Goal: Task Accomplishment & Management: Use online tool/utility

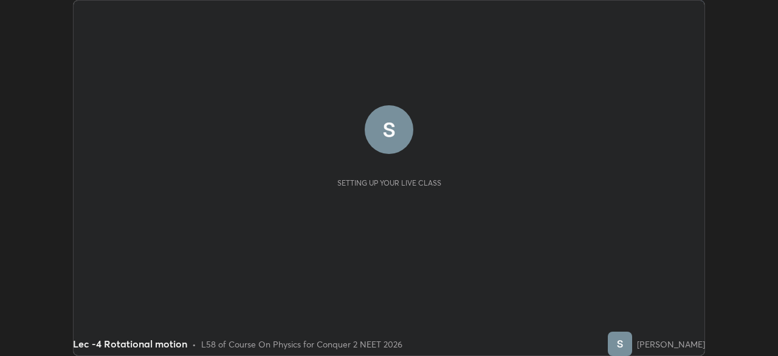
scroll to position [356, 777]
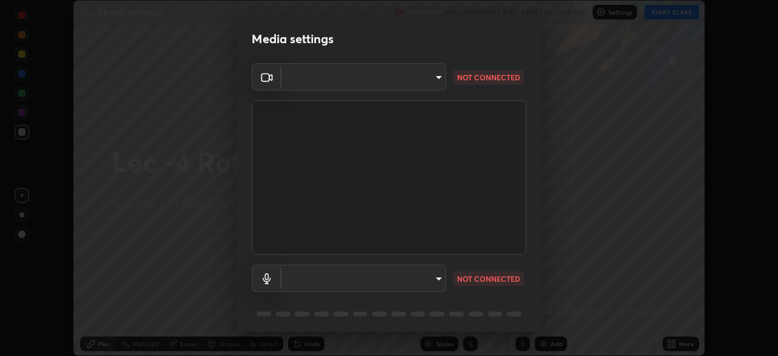
type input "bba66c41345857dcc9a6d4c580dc01eb5c8f13e357e582705132971b55534d29"
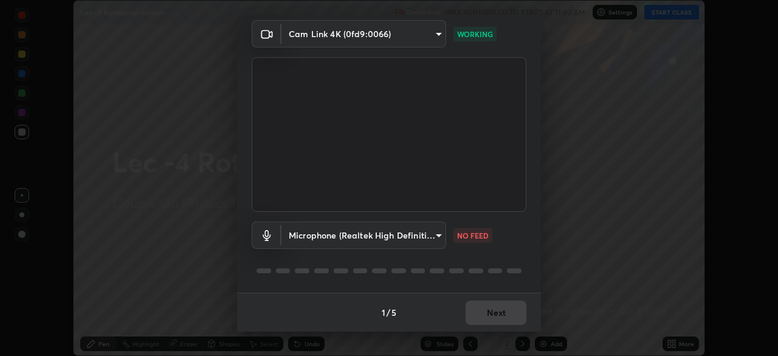
click at [422, 238] on body "Erase all Lec -4 Rotational motion Recording WAS SCHEDULED TO START AT 11:40 AM…" at bounding box center [389, 178] width 778 height 356
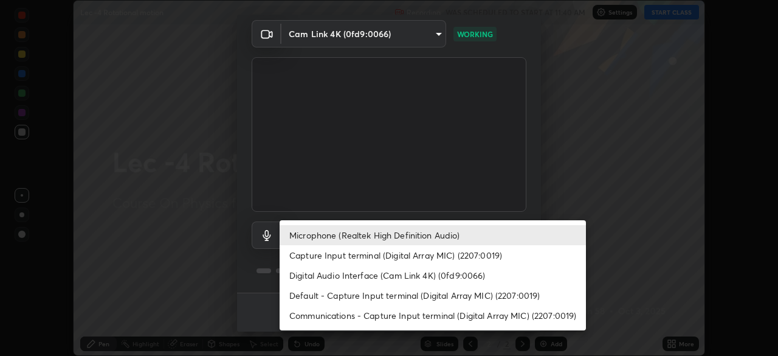
click at [439, 182] on div at bounding box center [389, 178] width 778 height 356
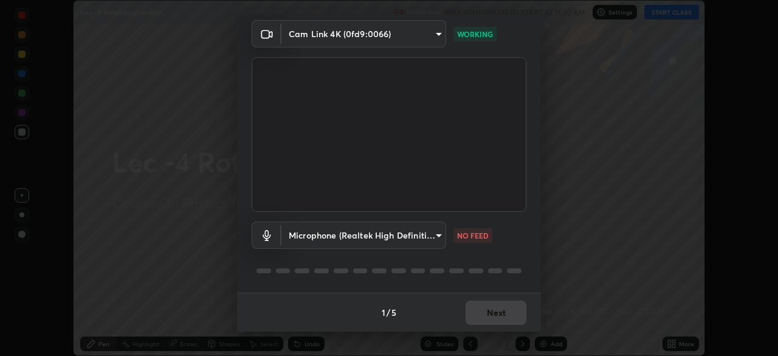
click at [405, 241] on body "Erase all Lec -4 Rotational motion Recording WAS SCHEDULED TO START AT 11:40 AM…" at bounding box center [389, 178] width 778 height 356
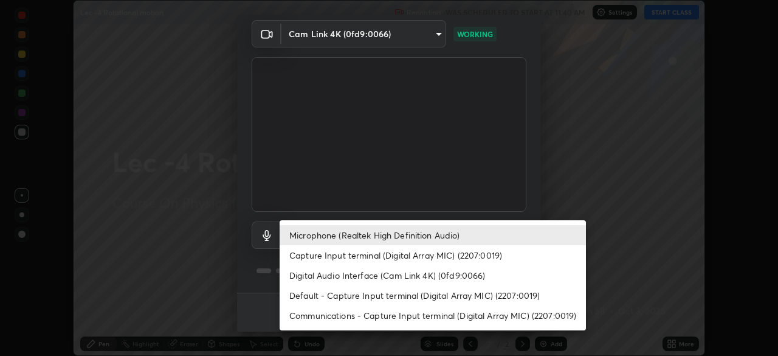
click at [485, 296] on li "Default - Capture Input terminal (Digital Array MIC) (2207:0019)" at bounding box center [433, 295] width 306 height 20
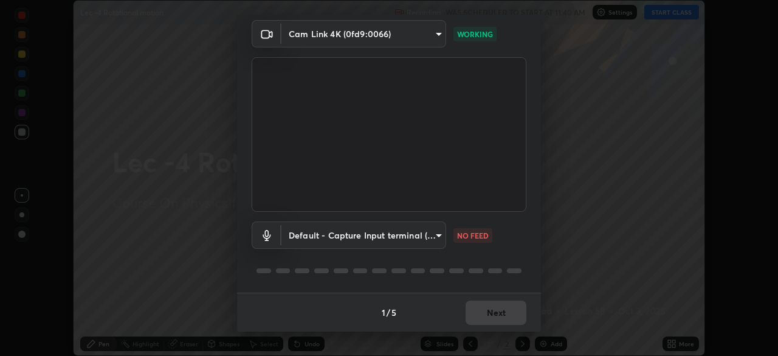
type input "default"
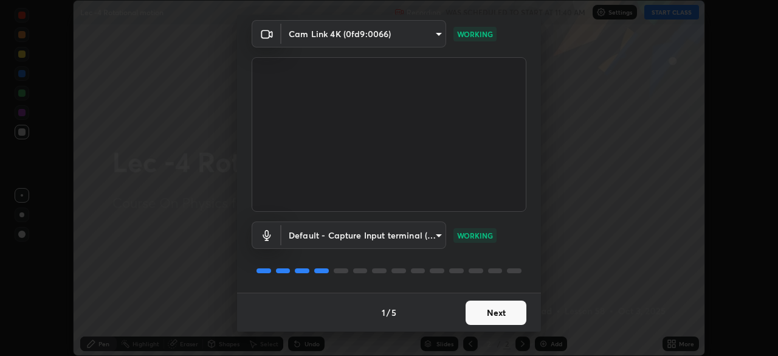
click at [475, 316] on button "Next" at bounding box center [496, 312] width 61 height 24
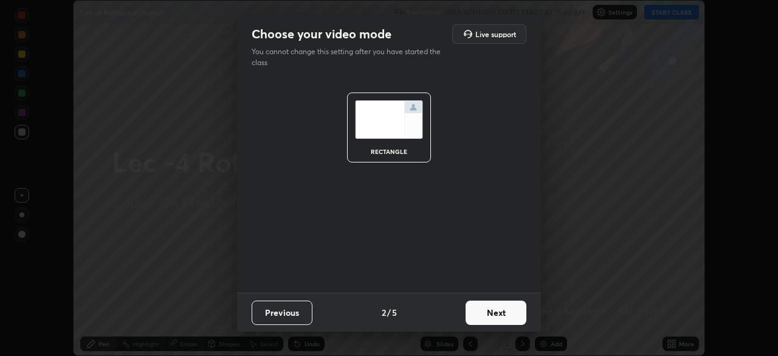
click at [481, 316] on button "Next" at bounding box center [496, 312] width 61 height 24
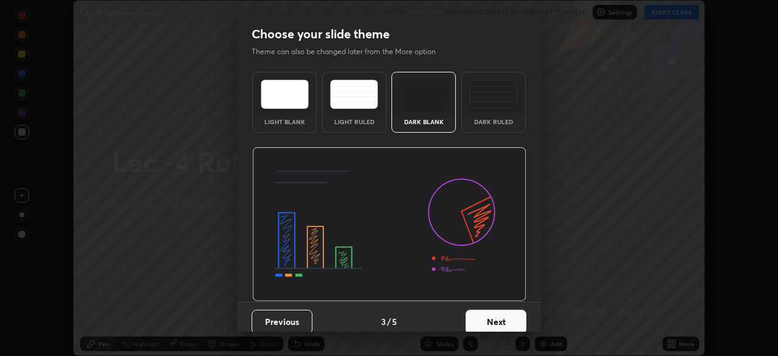
click at [481, 315] on button "Next" at bounding box center [496, 321] width 61 height 24
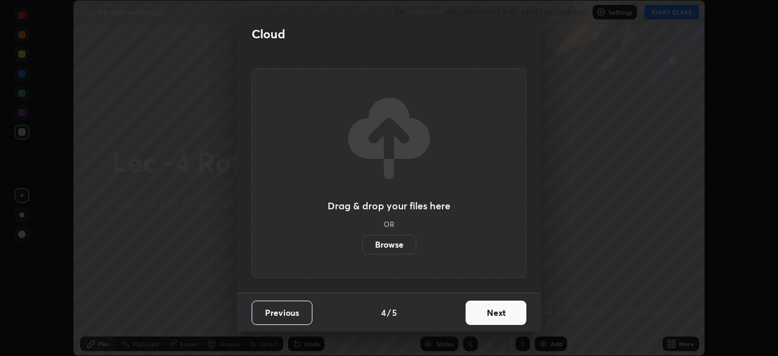
click at [480, 315] on button "Next" at bounding box center [496, 312] width 61 height 24
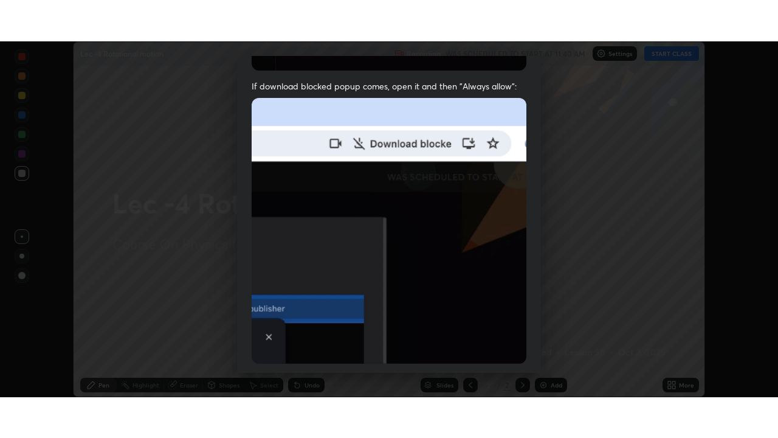
scroll to position [291, 0]
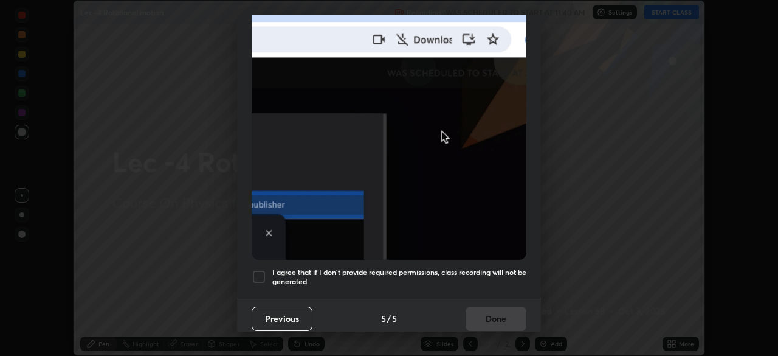
click at [260, 270] on div at bounding box center [259, 276] width 15 height 15
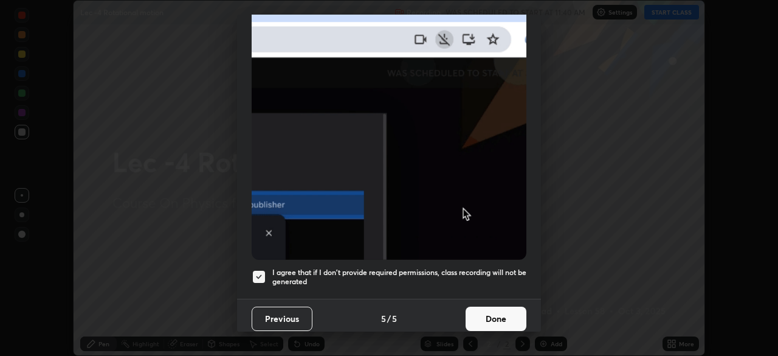
click at [483, 309] on button "Done" at bounding box center [496, 318] width 61 height 24
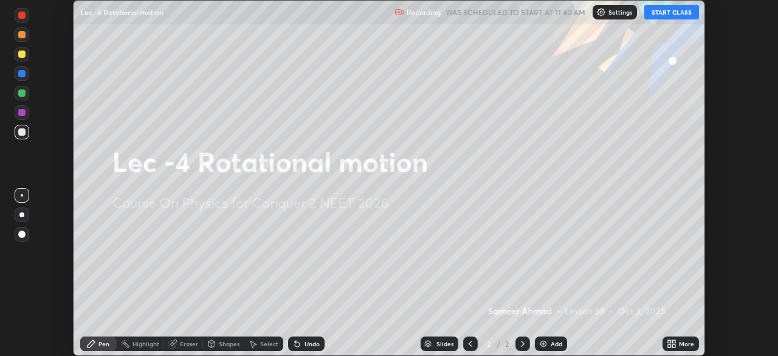
click at [669, 15] on button "START CLASS" at bounding box center [671, 12] width 55 height 15
click at [673, 343] on icon at bounding box center [672, 344] width 10 height 10
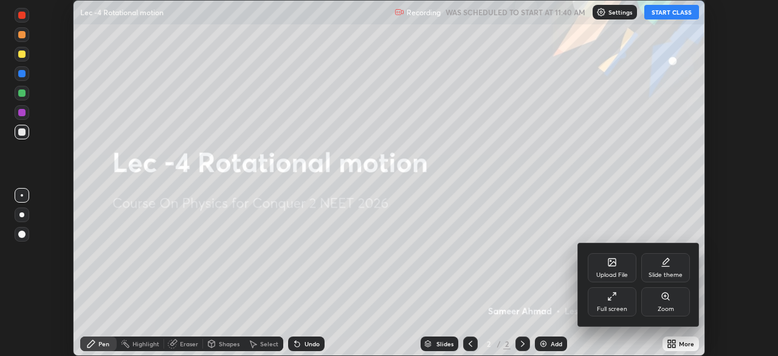
click at [620, 301] on div "Full screen" at bounding box center [612, 301] width 49 height 29
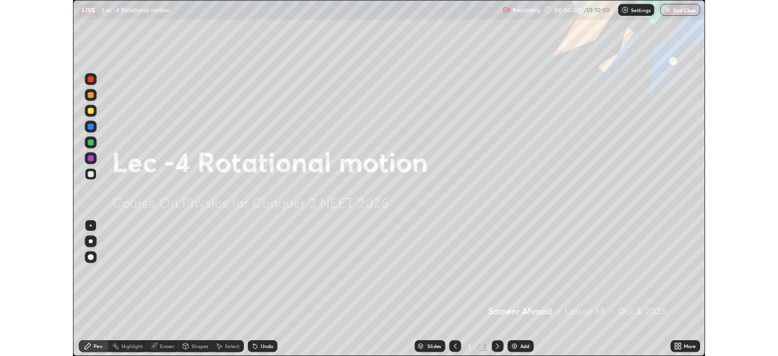
scroll to position [438, 778]
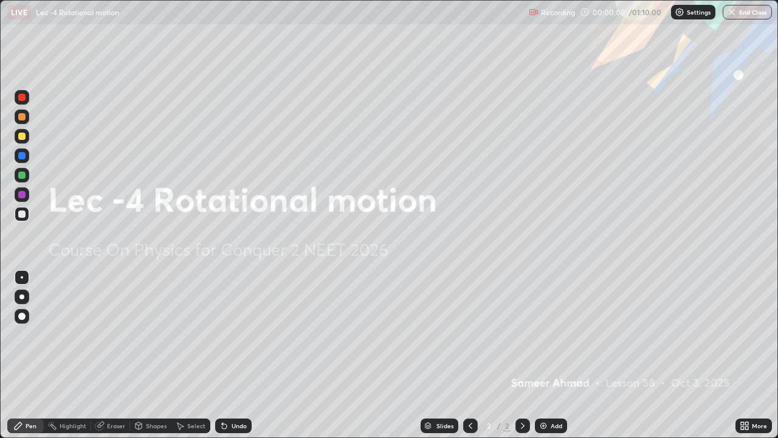
click at [556, 355] on div "Add" at bounding box center [557, 425] width 12 height 6
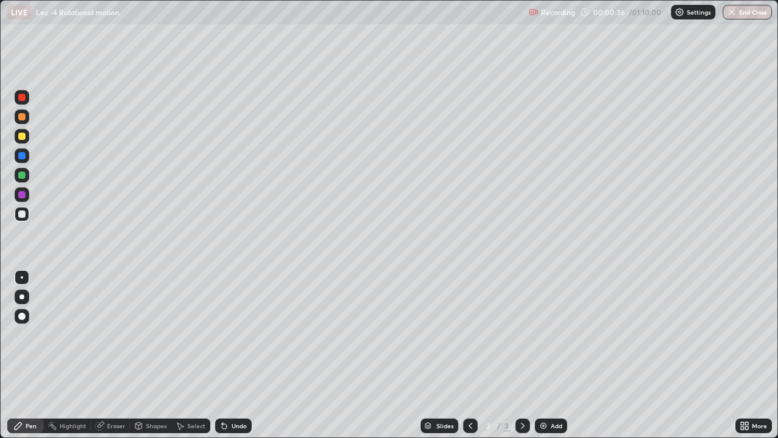
click at [21, 215] on div at bounding box center [21, 213] width 7 height 7
click at [234, 355] on div "Undo" at bounding box center [239, 425] width 15 height 6
click at [236, 355] on div "Undo" at bounding box center [239, 425] width 15 height 6
click at [109, 355] on div "Eraser" at bounding box center [116, 425] width 18 height 6
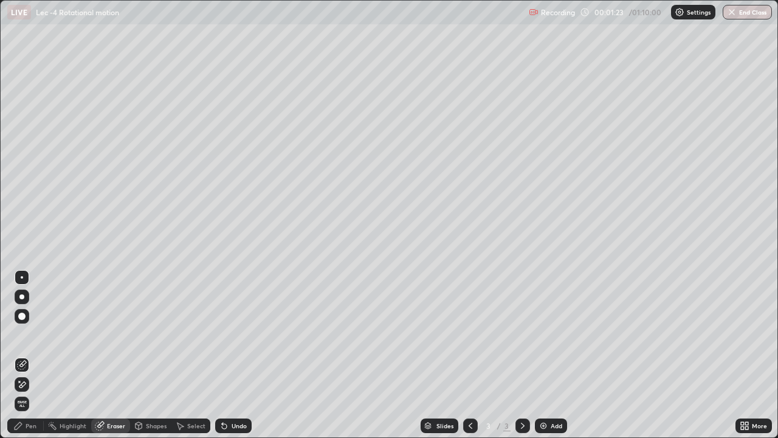
click at [33, 355] on div "Pen" at bounding box center [31, 425] width 11 height 6
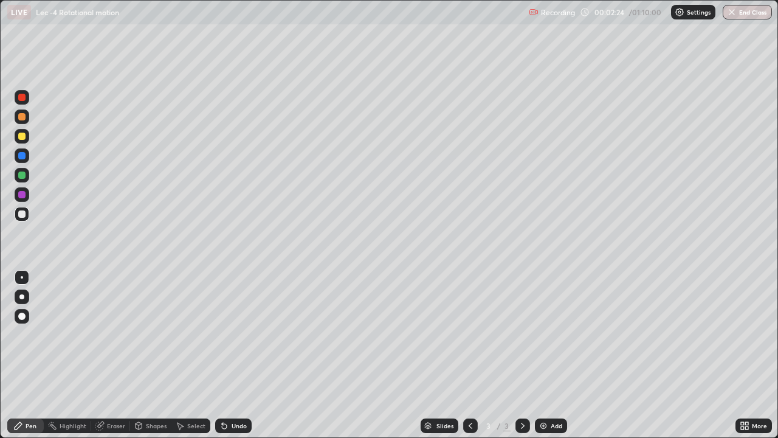
click at [239, 355] on div "Undo" at bounding box center [239, 425] width 15 height 6
click at [238, 355] on div "Undo" at bounding box center [239, 425] width 15 height 6
click at [239, 355] on div "Undo" at bounding box center [239, 425] width 15 height 6
click at [238, 355] on div "Undo" at bounding box center [239, 425] width 15 height 6
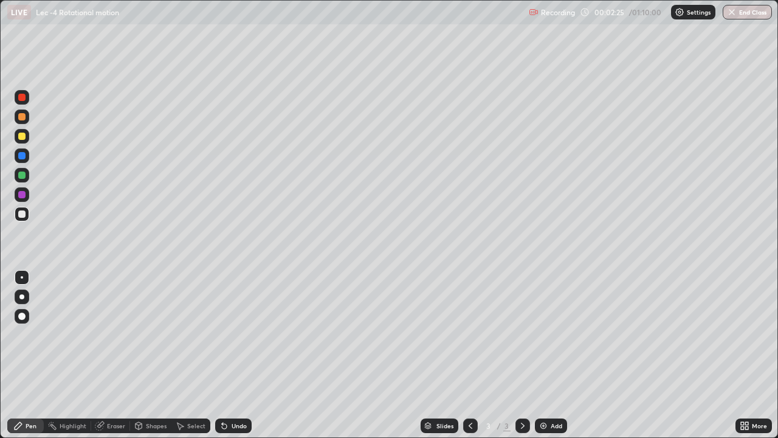
click at [239, 355] on div "Undo" at bounding box center [239, 425] width 15 height 6
click at [236, 355] on div "Undo" at bounding box center [239, 425] width 15 height 6
click at [235, 355] on div "Undo" at bounding box center [239, 425] width 15 height 6
click at [236, 355] on div "Undo" at bounding box center [239, 425] width 15 height 6
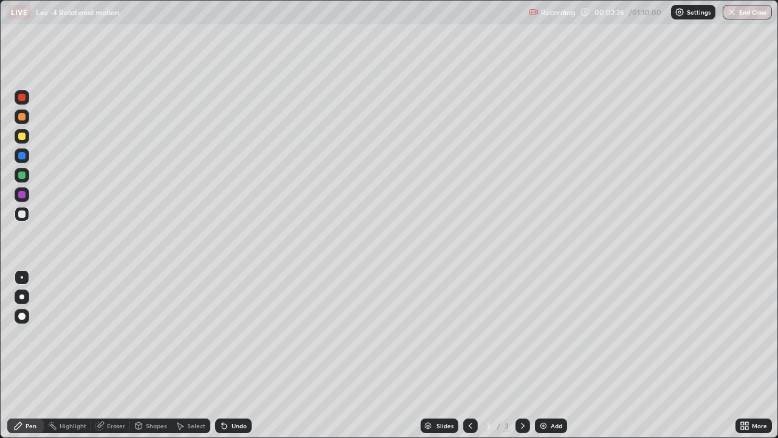
click at [235, 355] on div "Undo" at bounding box center [239, 425] width 15 height 6
click at [23, 176] on div at bounding box center [21, 174] width 7 height 7
click at [112, 355] on div "Eraser" at bounding box center [116, 425] width 18 height 6
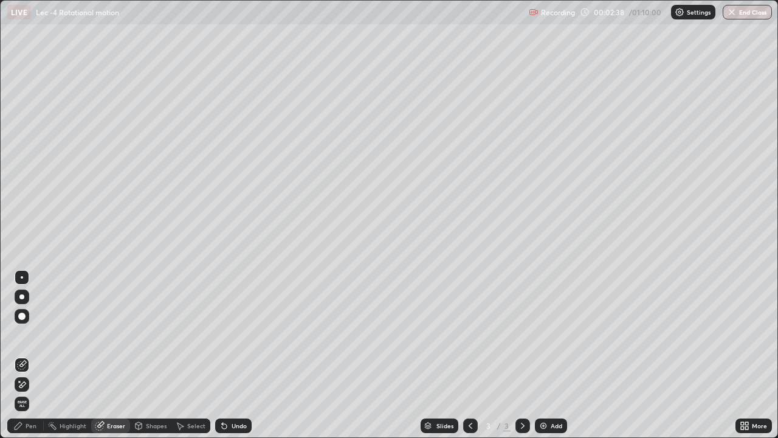
click at [24, 355] on div "Pen" at bounding box center [25, 425] width 36 height 15
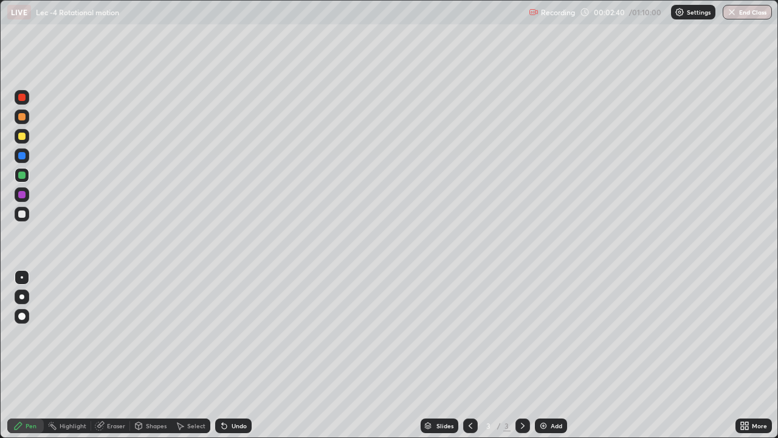
click at [20, 216] on div at bounding box center [21, 213] width 7 height 7
click at [187, 355] on div "Select" at bounding box center [196, 425] width 18 height 6
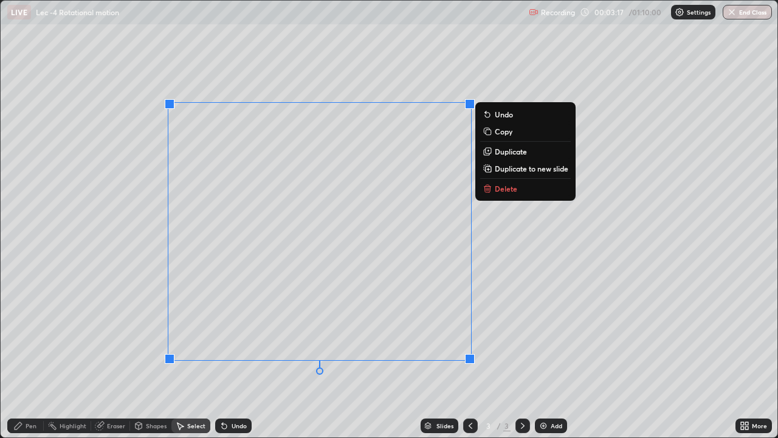
click at [503, 170] on p "Duplicate to new slide" at bounding box center [532, 168] width 74 height 10
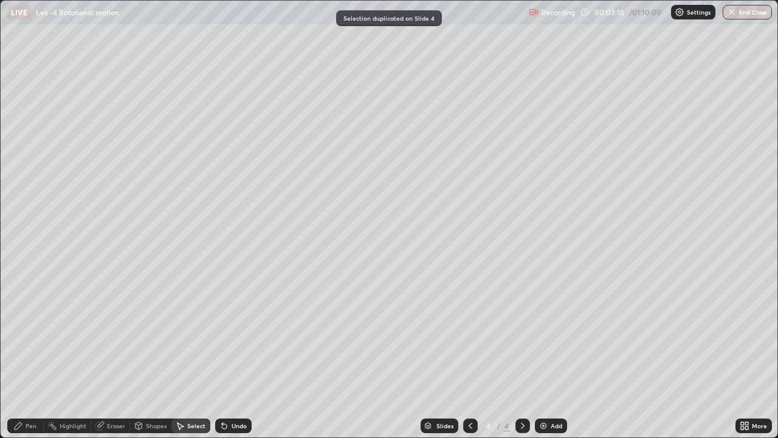
click at [24, 355] on div "Pen" at bounding box center [25, 425] width 36 height 15
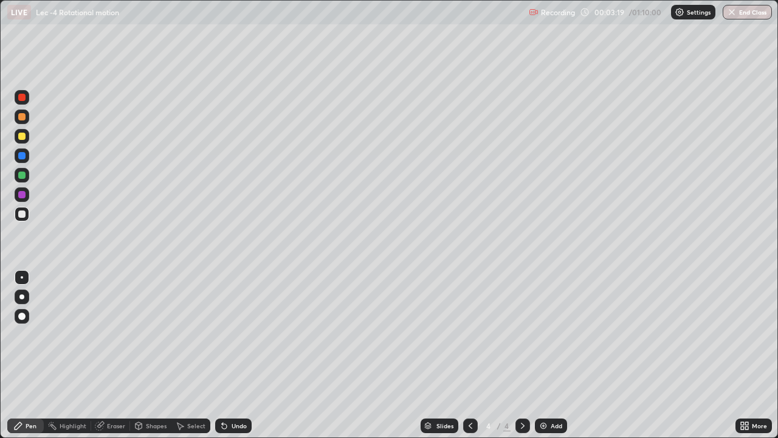
click at [22, 177] on div at bounding box center [21, 174] width 7 height 7
click at [229, 355] on div "Undo" at bounding box center [233, 425] width 36 height 15
click at [181, 355] on icon at bounding box center [180, 426] width 10 height 10
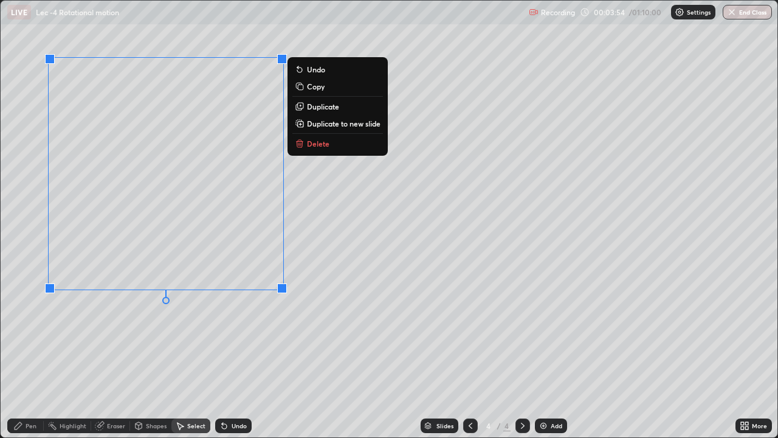
click at [22, 355] on icon at bounding box center [18, 426] width 10 height 10
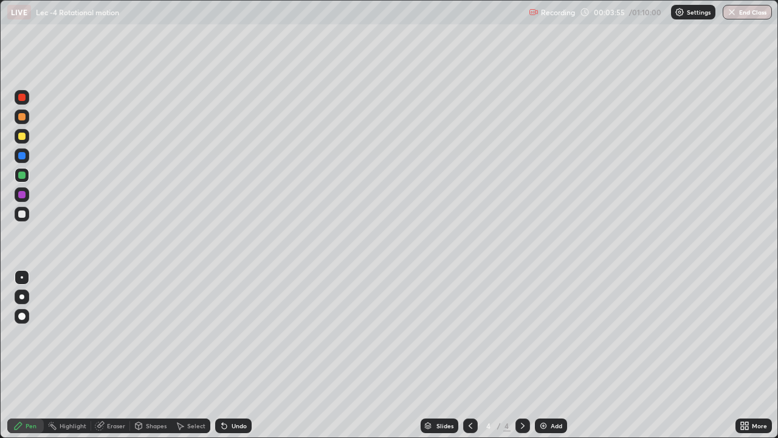
click at [21, 211] on div at bounding box center [21, 213] width 7 height 7
click at [232, 355] on div "Undo" at bounding box center [239, 425] width 15 height 6
click at [235, 355] on div "Undo" at bounding box center [233, 425] width 36 height 15
click at [247, 355] on div "Undo" at bounding box center [230, 425] width 41 height 24
click at [551, 355] on div "Add" at bounding box center [557, 425] width 12 height 6
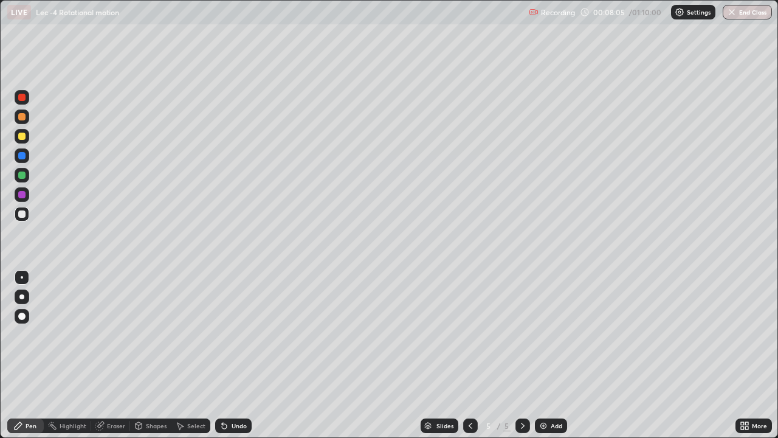
click at [236, 355] on div "Undo" at bounding box center [239, 425] width 15 height 6
click at [15, 355] on div "Pen" at bounding box center [25, 425] width 36 height 15
click at [22, 176] on div at bounding box center [21, 174] width 7 height 7
click at [23, 215] on div at bounding box center [21, 213] width 7 height 7
click at [24, 177] on div at bounding box center [21, 174] width 7 height 7
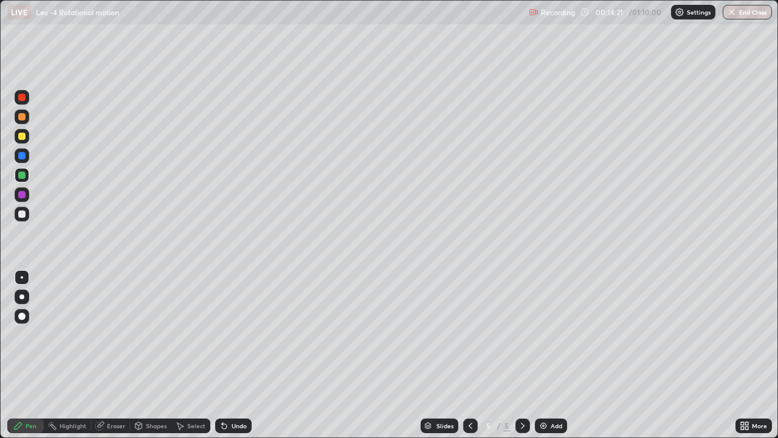
click at [548, 355] on div "Add" at bounding box center [551, 425] width 32 height 15
click at [19, 211] on div at bounding box center [21, 213] width 7 height 7
click at [555, 355] on div "Add" at bounding box center [551, 425] width 32 height 15
click at [469, 355] on icon at bounding box center [471, 426] width 10 height 10
click at [521, 355] on icon at bounding box center [523, 426] width 10 height 10
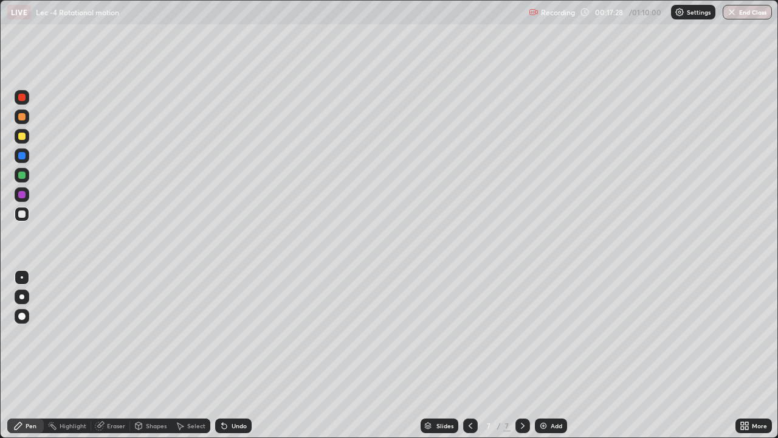
click at [467, 355] on icon at bounding box center [471, 426] width 10 height 10
click at [523, 355] on icon at bounding box center [523, 426] width 10 height 10
click at [472, 355] on icon at bounding box center [471, 426] width 10 height 10
click at [469, 355] on icon at bounding box center [471, 426] width 10 height 10
click at [520, 355] on icon at bounding box center [523, 426] width 10 height 10
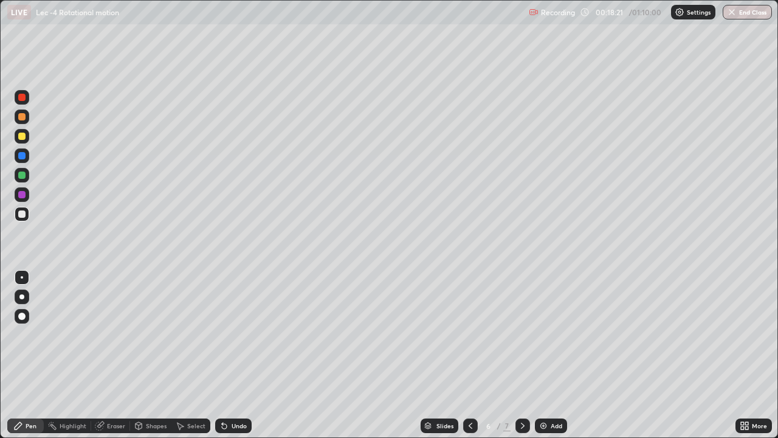
click at [471, 355] on icon at bounding box center [471, 426] width 10 height 10
click at [236, 355] on div "Undo" at bounding box center [239, 425] width 15 height 6
click at [189, 355] on div "Select" at bounding box center [196, 425] width 18 height 6
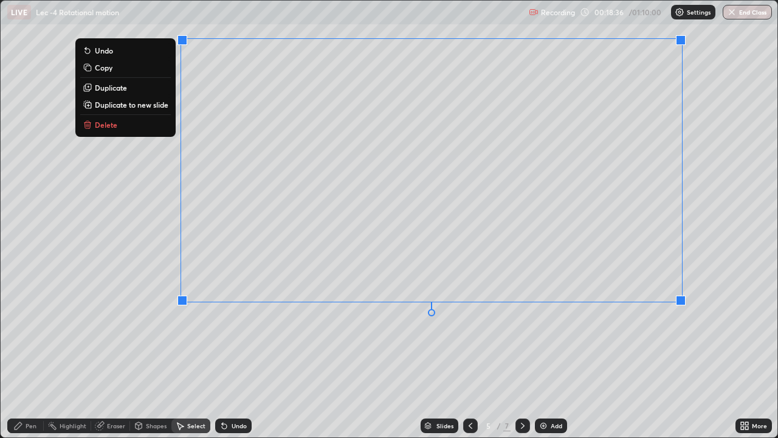
click at [101, 73] on button "Copy" at bounding box center [125, 67] width 91 height 15
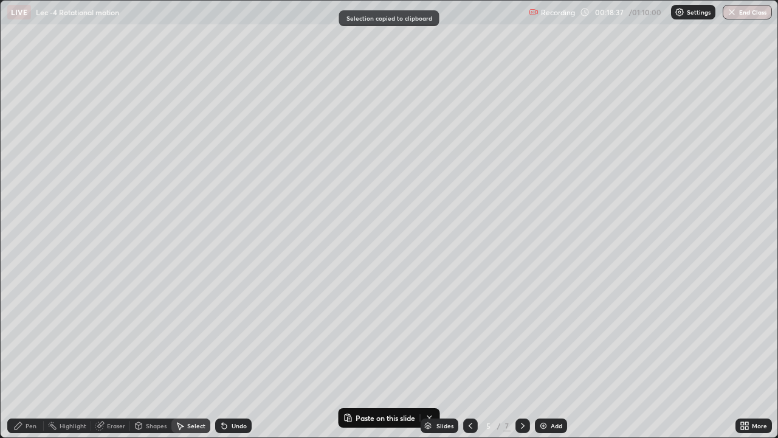
click at [521, 355] on icon at bounding box center [523, 426] width 10 height 10
click at [521, 355] on icon at bounding box center [523, 425] width 4 height 6
click at [522, 355] on icon at bounding box center [523, 426] width 10 height 10
click at [523, 355] on icon at bounding box center [523, 426] width 10 height 10
click at [521, 355] on icon at bounding box center [523, 426] width 10 height 10
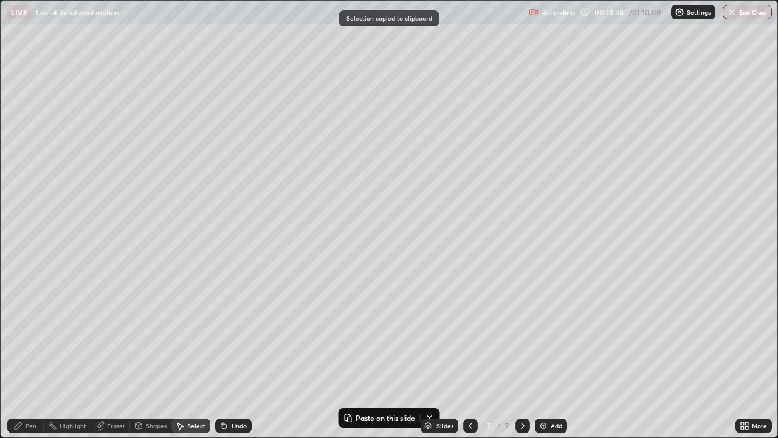
click at [523, 355] on icon at bounding box center [523, 426] width 10 height 10
click at [522, 355] on icon at bounding box center [523, 426] width 10 height 10
click at [521, 355] on icon at bounding box center [523, 426] width 10 height 10
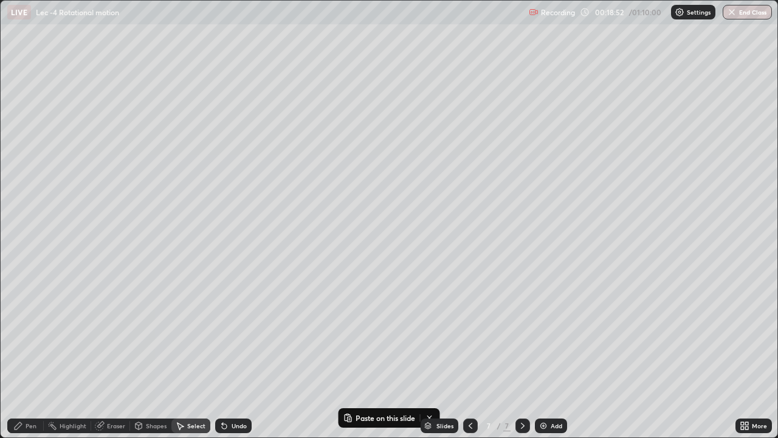
click at [556, 355] on div "Add" at bounding box center [557, 425] width 12 height 6
click at [212, 196] on p "Paste here" at bounding box center [225, 195] width 36 height 10
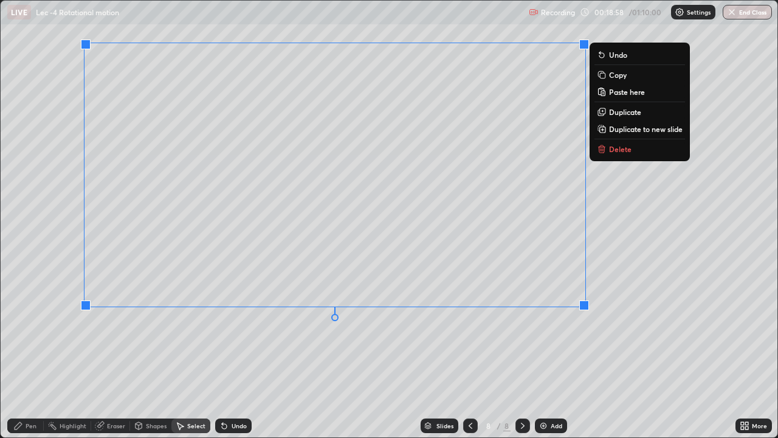
click at [26, 355] on div "Pen" at bounding box center [31, 425] width 11 height 6
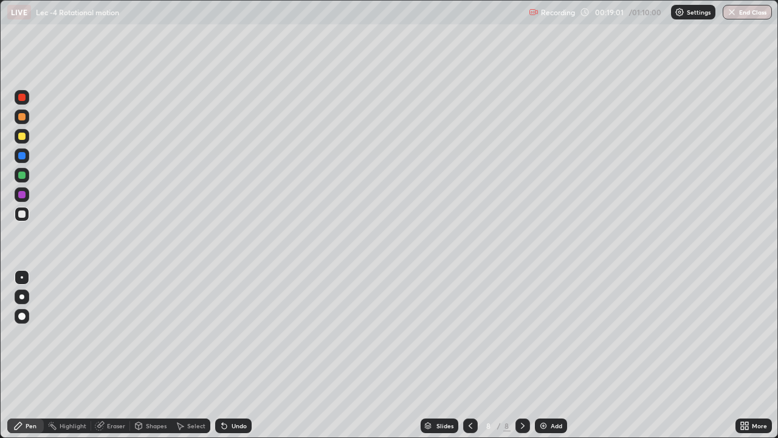
click at [104, 355] on div "Eraser" at bounding box center [110, 425] width 39 height 15
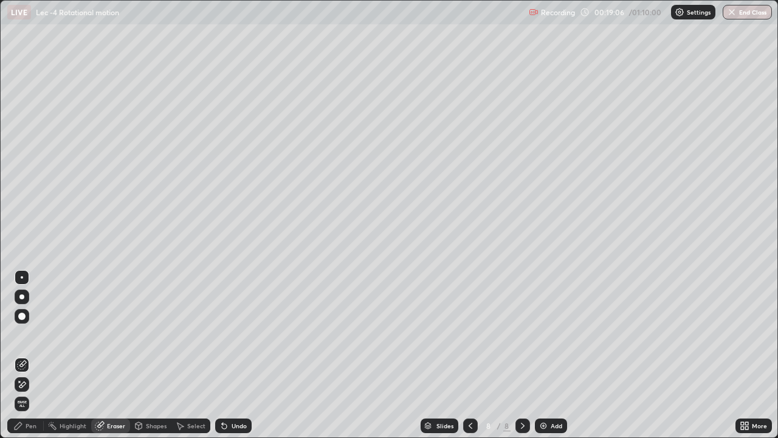
click at [23, 355] on div "Pen" at bounding box center [25, 425] width 36 height 15
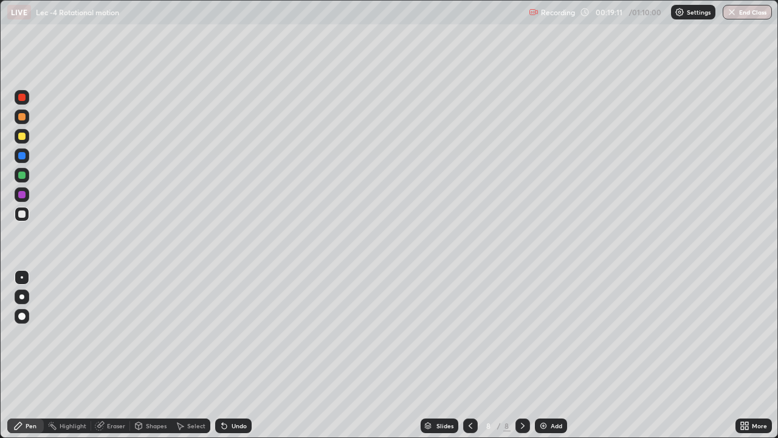
click at [186, 355] on div "Select" at bounding box center [190, 425] width 39 height 15
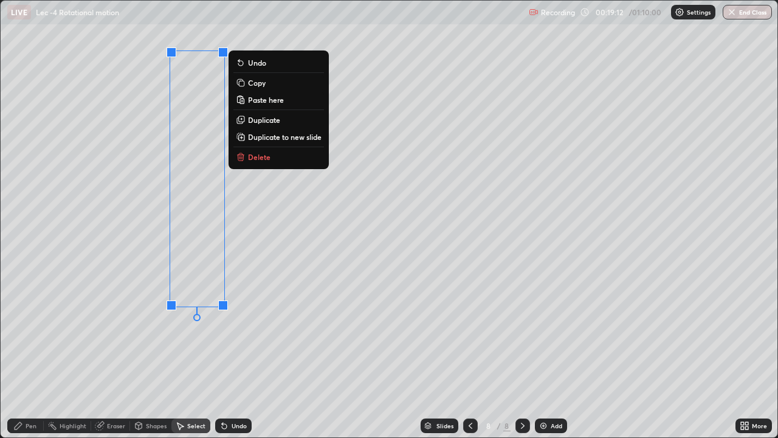
click at [200, 290] on div "0 ° Undo Copy Paste here Duplicate Duplicate to new slide Delete" at bounding box center [389, 219] width 777 height 436
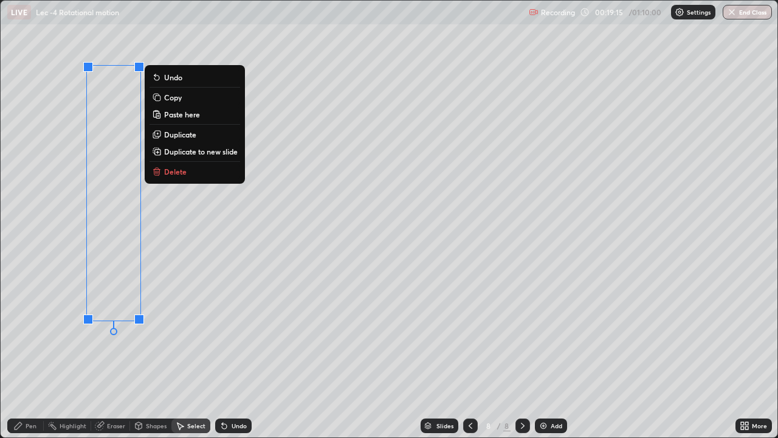
click at [48, 275] on div "0 ° Undo Copy Paste here Duplicate Duplicate to new slide Delete" at bounding box center [389, 219] width 777 height 436
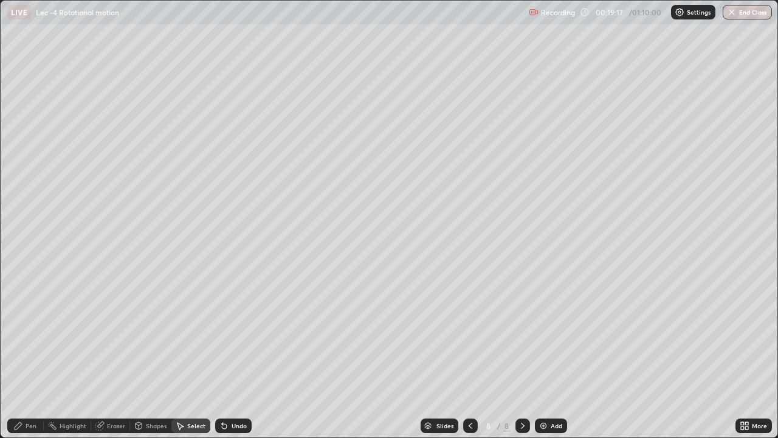
click at [110, 355] on div "Eraser" at bounding box center [116, 425] width 18 height 6
click at [22, 355] on icon at bounding box center [18, 426] width 10 height 10
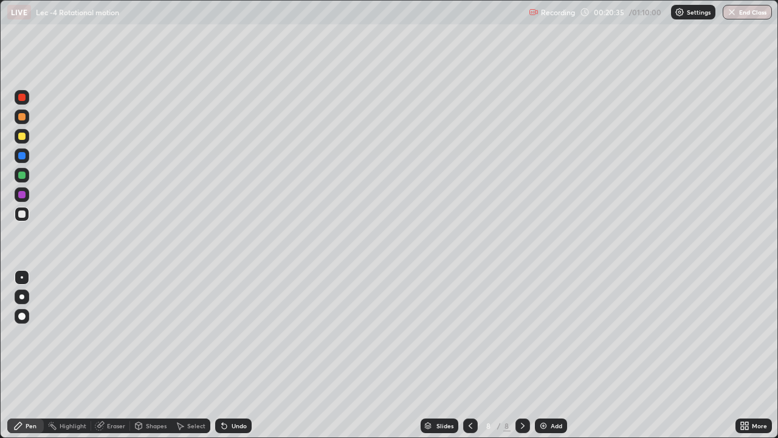
click at [22, 176] on div at bounding box center [21, 174] width 7 height 7
click at [554, 355] on div "Add" at bounding box center [557, 425] width 12 height 6
click at [22, 215] on div at bounding box center [21, 213] width 7 height 7
click at [232, 355] on div "Undo" at bounding box center [239, 425] width 15 height 6
click at [19, 175] on div at bounding box center [21, 174] width 7 height 7
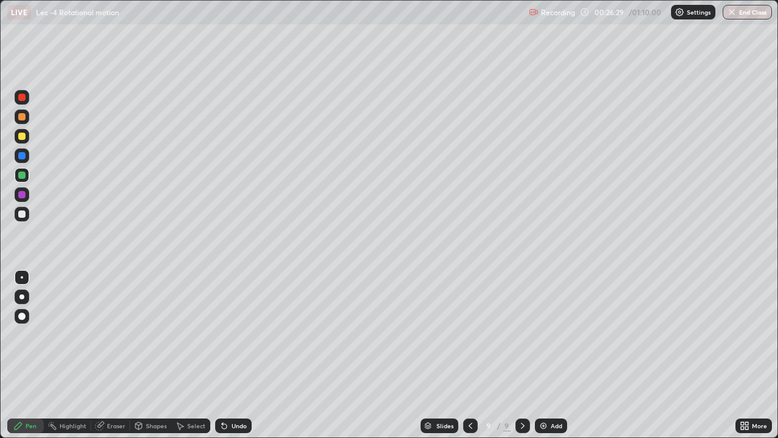
click at [546, 355] on img at bounding box center [543, 426] width 10 height 10
click at [233, 355] on div "Undo" at bounding box center [233, 425] width 36 height 15
click at [552, 355] on div "Add" at bounding box center [557, 425] width 12 height 6
click at [22, 215] on div at bounding box center [21, 213] width 7 height 7
click at [550, 355] on div "Add" at bounding box center [551, 425] width 32 height 15
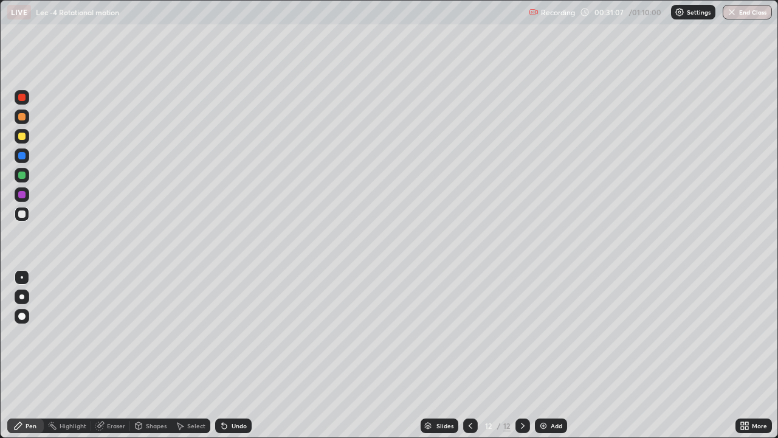
click at [23, 177] on div at bounding box center [21, 174] width 7 height 7
click at [233, 355] on div "Undo" at bounding box center [239, 425] width 15 height 6
click at [232, 355] on div "Undo" at bounding box center [233, 425] width 36 height 15
click at [232, 355] on div "Undo" at bounding box center [239, 425] width 15 height 6
click at [196, 355] on div "Select" at bounding box center [196, 425] width 18 height 6
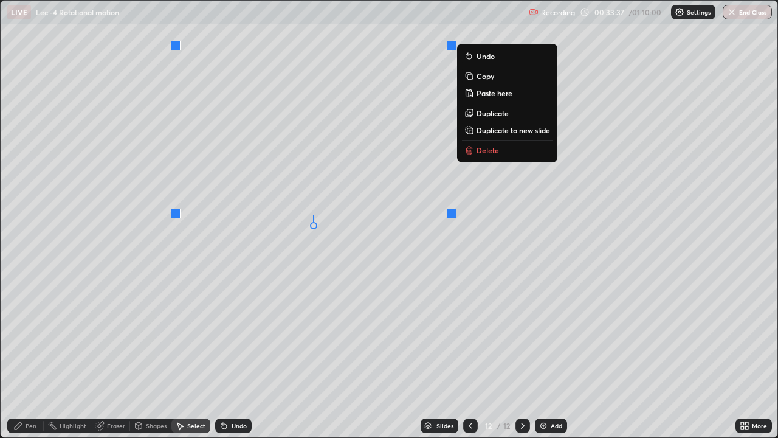
click at [502, 132] on p "Duplicate to new slide" at bounding box center [513, 130] width 74 height 10
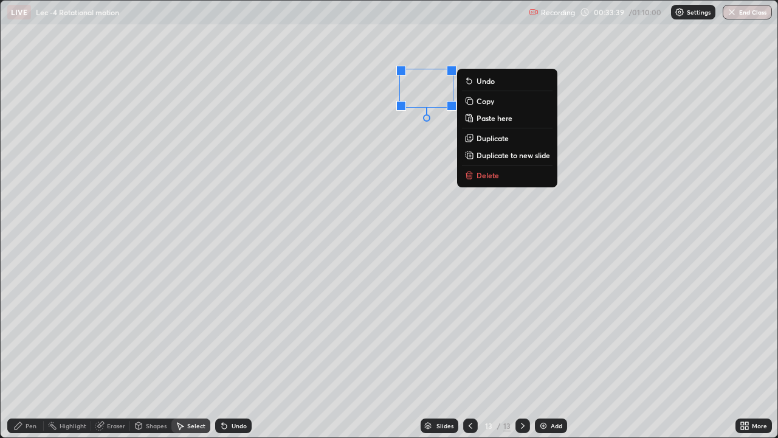
click at [487, 179] on p "Delete" at bounding box center [487, 175] width 22 height 10
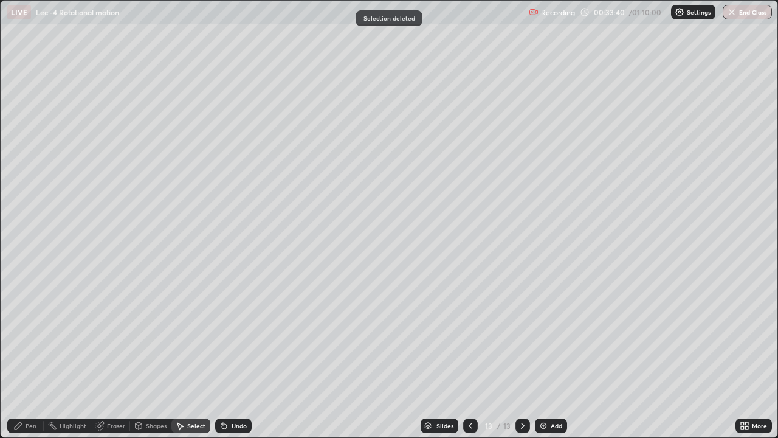
click at [20, 355] on icon at bounding box center [18, 426] width 10 height 10
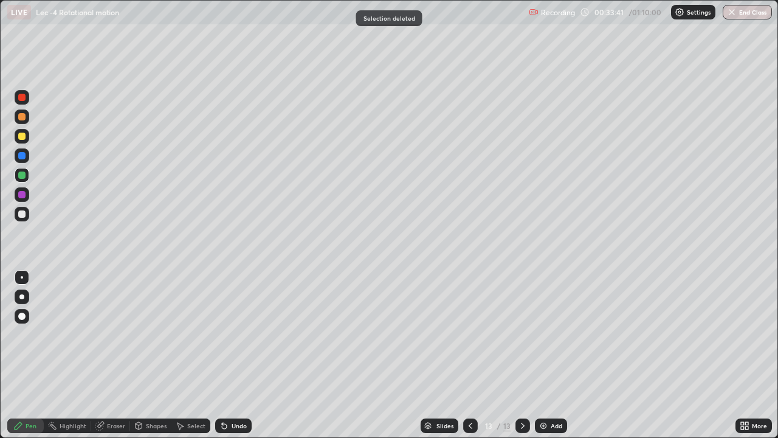
click at [23, 216] on div at bounding box center [21, 213] width 7 height 7
click at [232, 355] on div "Undo" at bounding box center [239, 425] width 15 height 6
click at [109, 355] on div "Eraser" at bounding box center [116, 425] width 18 height 6
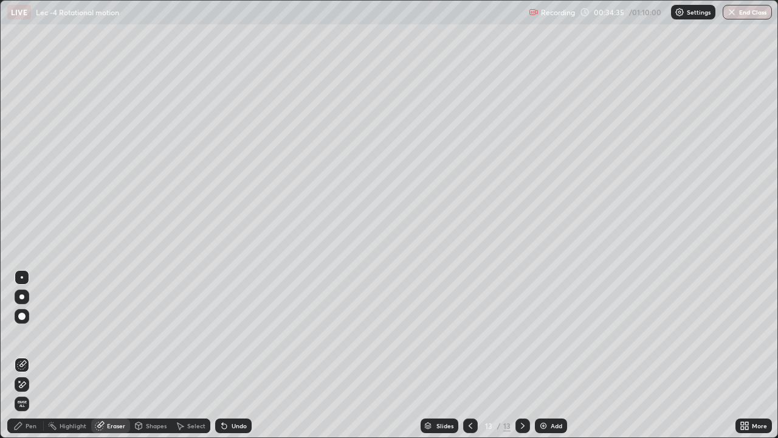
click at [26, 355] on div "Pen" at bounding box center [31, 425] width 11 height 6
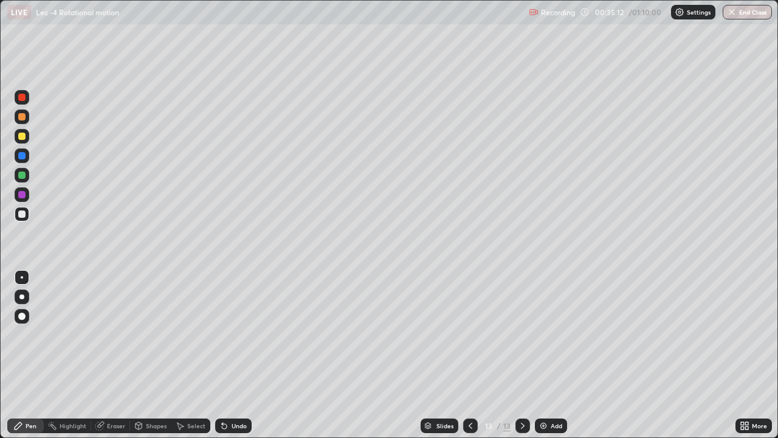
click at [762, 355] on div "More" at bounding box center [759, 425] width 15 height 6
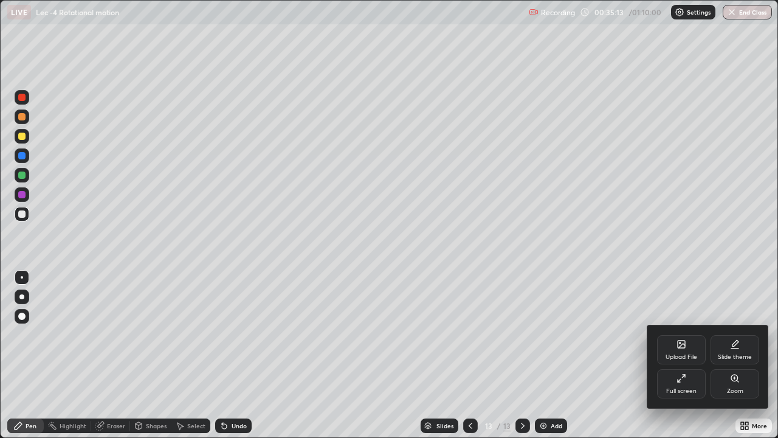
click at [678, 355] on div "Full screen" at bounding box center [681, 391] width 30 height 6
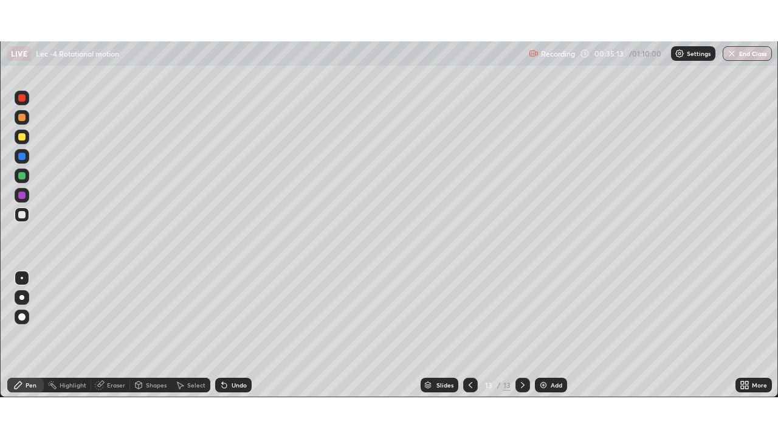
scroll to position [60419, 59997]
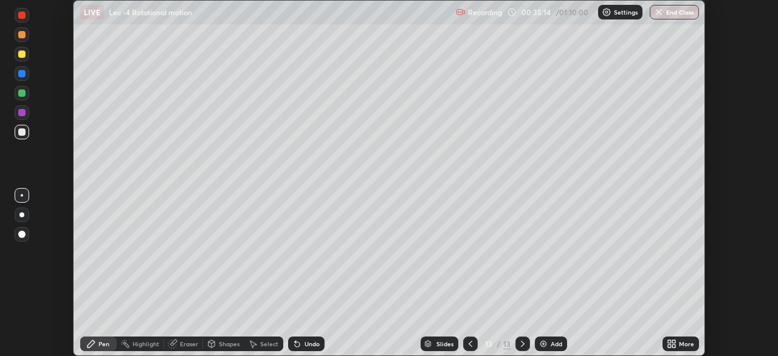
click at [682, 342] on div "More" at bounding box center [686, 343] width 15 height 6
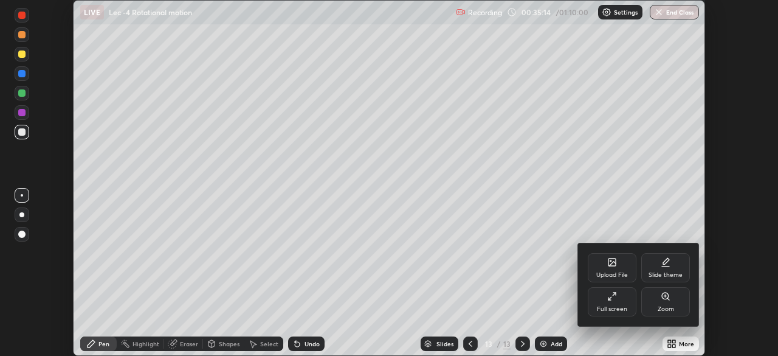
click at [615, 301] on div "Full screen" at bounding box center [612, 301] width 49 height 29
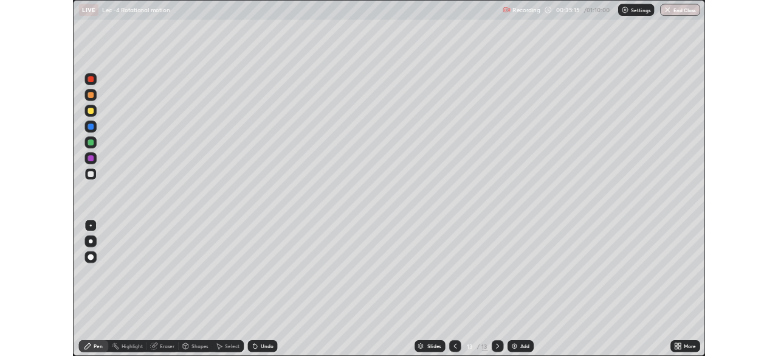
scroll to position [438, 778]
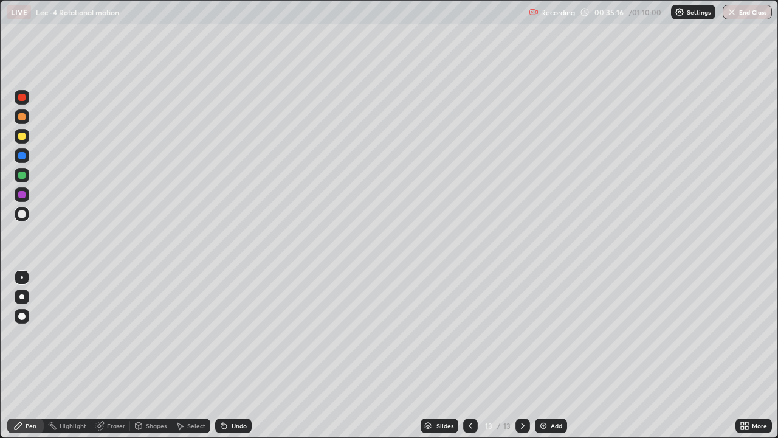
click at [553, 355] on div "Add" at bounding box center [557, 425] width 12 height 6
click at [557, 355] on div "Add" at bounding box center [557, 425] width 12 height 6
click at [22, 175] on div at bounding box center [21, 174] width 7 height 7
click at [199, 355] on div "Select" at bounding box center [196, 425] width 18 height 6
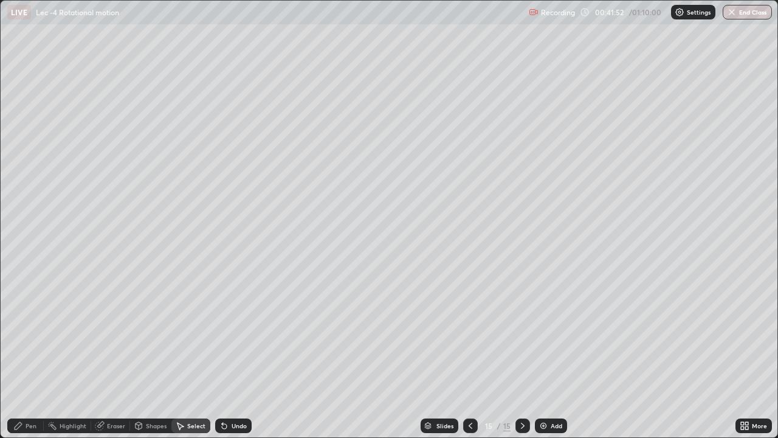
click at [555, 355] on div "Add" at bounding box center [557, 425] width 12 height 6
click at [12, 355] on div "Pen" at bounding box center [25, 425] width 36 height 15
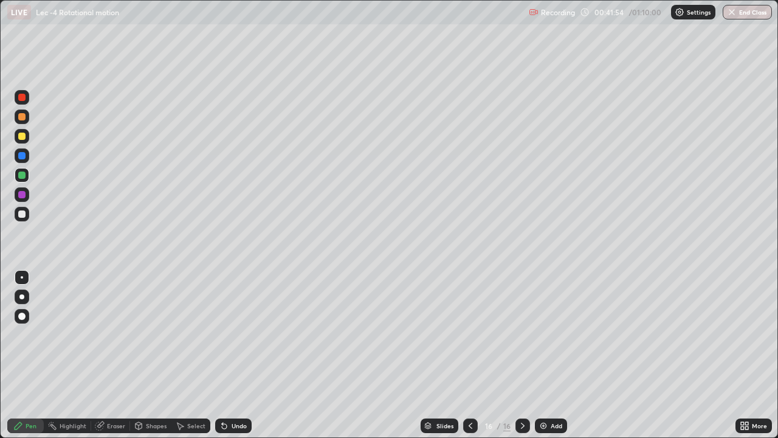
click at [25, 221] on div at bounding box center [22, 214] width 15 height 15
click at [233, 355] on div "Undo" at bounding box center [239, 425] width 15 height 6
click at [229, 355] on div "Undo" at bounding box center [233, 425] width 36 height 15
click at [225, 355] on icon at bounding box center [224, 426] width 5 height 5
click at [232, 355] on div "Undo" at bounding box center [233, 425] width 36 height 15
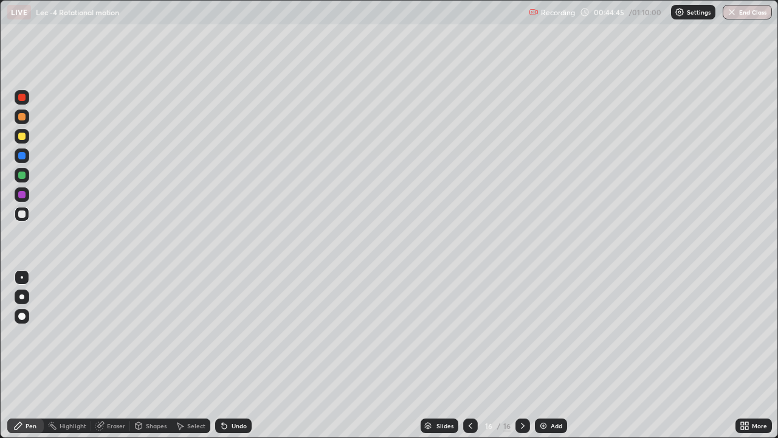
click at [551, 355] on div "Add" at bounding box center [557, 425] width 12 height 6
click at [235, 355] on div "Undo" at bounding box center [239, 425] width 15 height 6
click at [552, 355] on div "Add" at bounding box center [551, 425] width 32 height 15
click at [235, 355] on div "Undo" at bounding box center [239, 425] width 15 height 6
click at [236, 355] on div "Undo" at bounding box center [239, 425] width 15 height 6
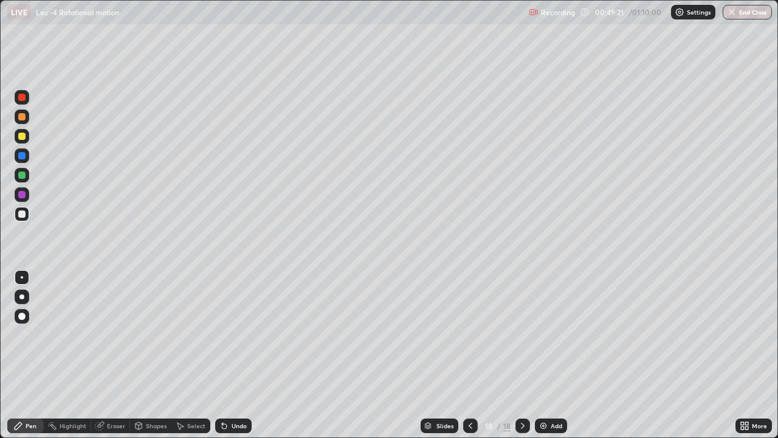
click at [548, 355] on div "Add" at bounding box center [551, 425] width 32 height 15
click at [22, 212] on div at bounding box center [21, 213] width 7 height 7
click at [112, 355] on div "Eraser" at bounding box center [116, 425] width 18 height 6
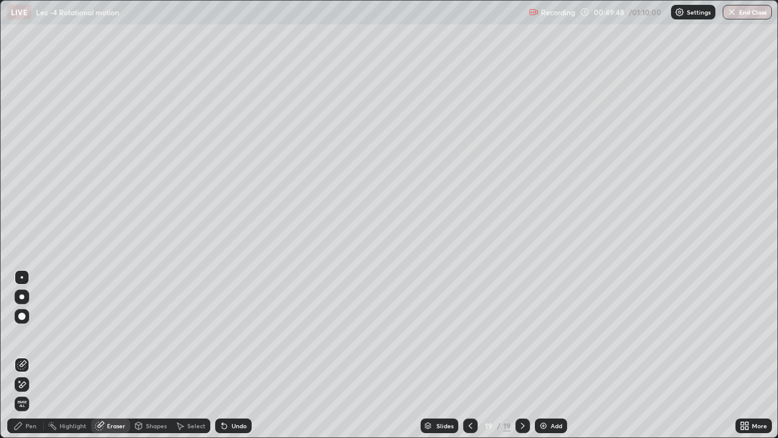
click at [22, 355] on icon at bounding box center [18, 426] width 10 height 10
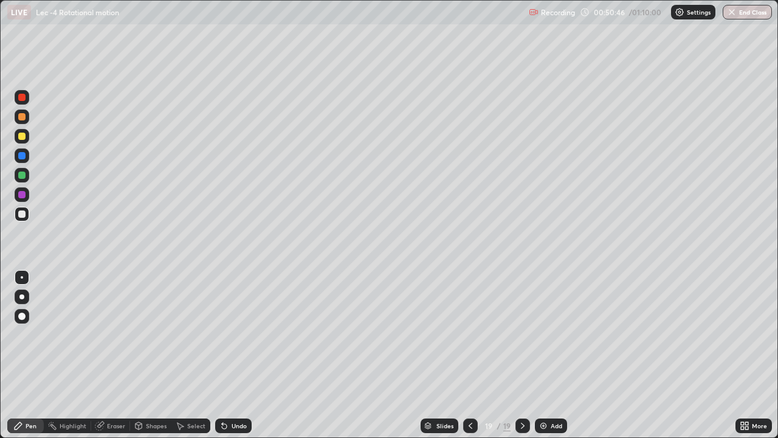
click at [110, 355] on div "Eraser" at bounding box center [116, 425] width 18 height 6
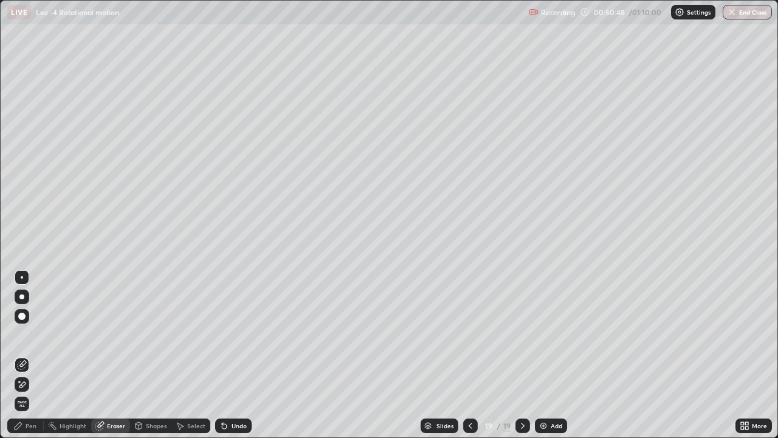
click at [22, 355] on icon at bounding box center [18, 426] width 10 height 10
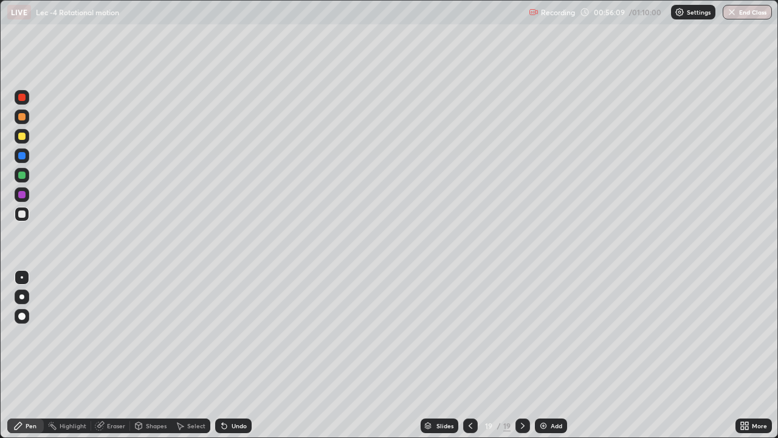
click at [24, 178] on div at bounding box center [21, 174] width 7 height 7
click at [551, 355] on div "Add" at bounding box center [557, 425] width 12 height 6
click at [22, 213] on div at bounding box center [21, 213] width 7 height 7
click at [112, 355] on div "Eraser" at bounding box center [116, 425] width 18 height 6
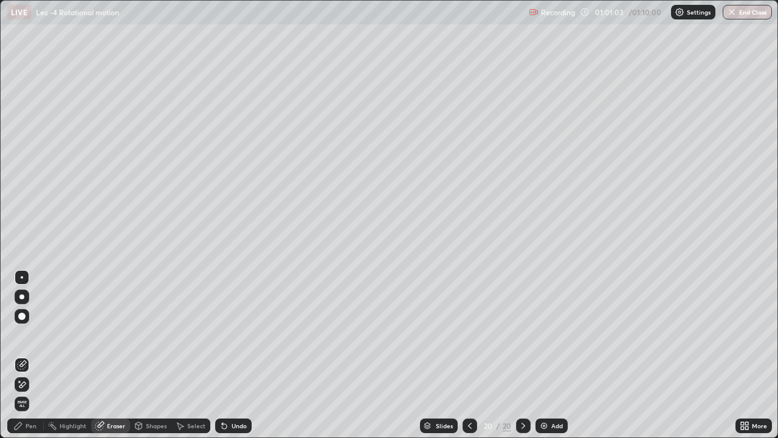
click at [19, 355] on icon at bounding box center [18, 426] width 10 height 10
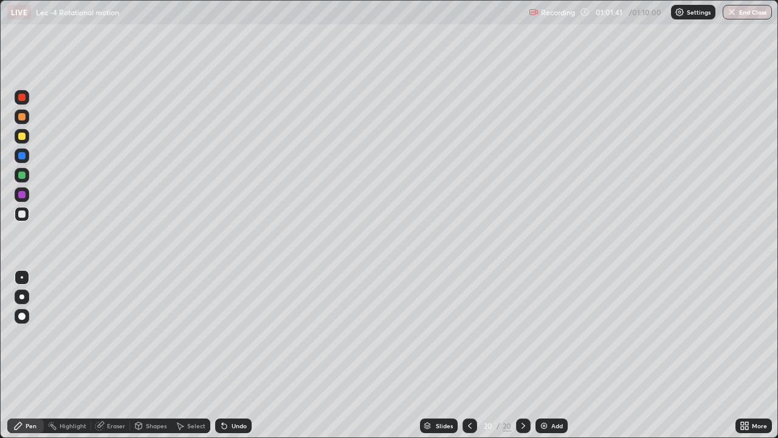
click at [545, 355] on img at bounding box center [544, 426] width 10 height 10
click at [22, 218] on div at bounding box center [22, 214] width 15 height 15
click at [229, 355] on div "Undo" at bounding box center [233, 425] width 36 height 15
click at [232, 355] on div "Undo" at bounding box center [239, 425] width 15 height 6
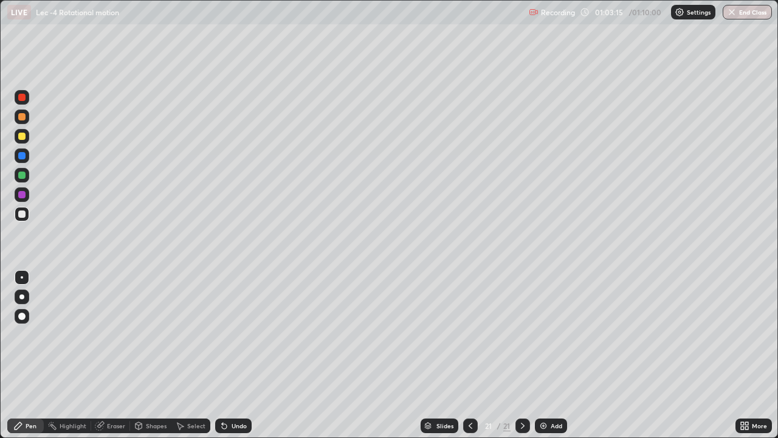
click at [228, 355] on div "Undo" at bounding box center [233, 425] width 36 height 15
click at [225, 355] on icon at bounding box center [224, 426] width 10 height 10
click at [227, 355] on div "Undo" at bounding box center [233, 425] width 36 height 15
click at [552, 355] on div "Add" at bounding box center [551, 425] width 32 height 15
click at [22, 212] on div at bounding box center [21, 213] width 7 height 7
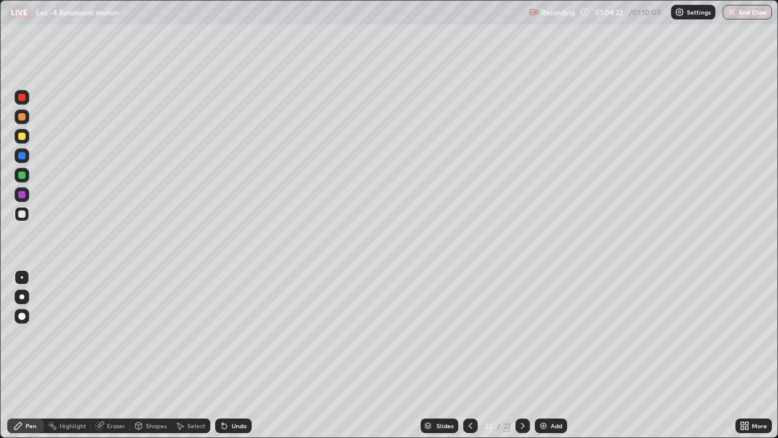
click at [228, 355] on div "Undo" at bounding box center [233, 425] width 36 height 15
click at [116, 355] on div "Eraser" at bounding box center [116, 425] width 18 height 6
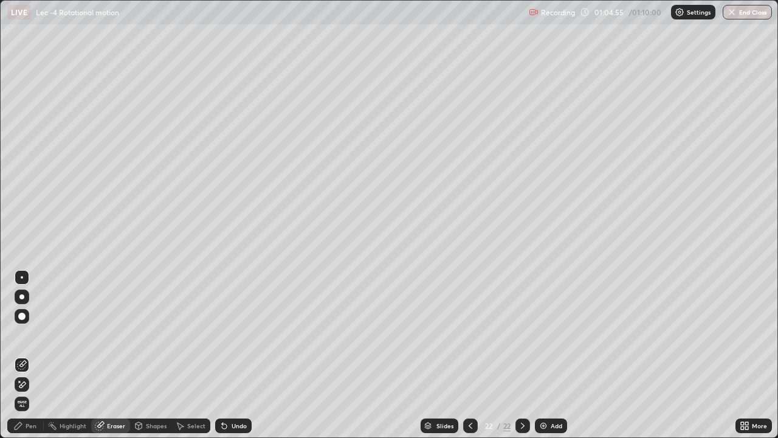
click at [26, 355] on div "Pen" at bounding box center [25, 425] width 36 height 15
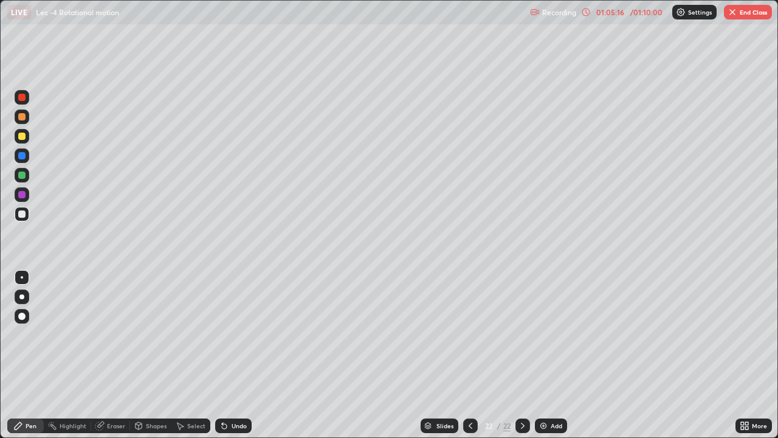
click at [191, 355] on div "Select" at bounding box center [196, 425] width 18 height 6
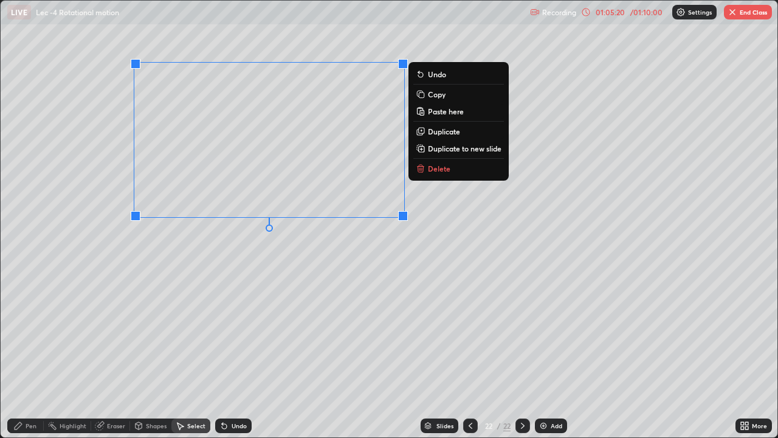
click at [17, 355] on icon at bounding box center [18, 425] width 7 height 7
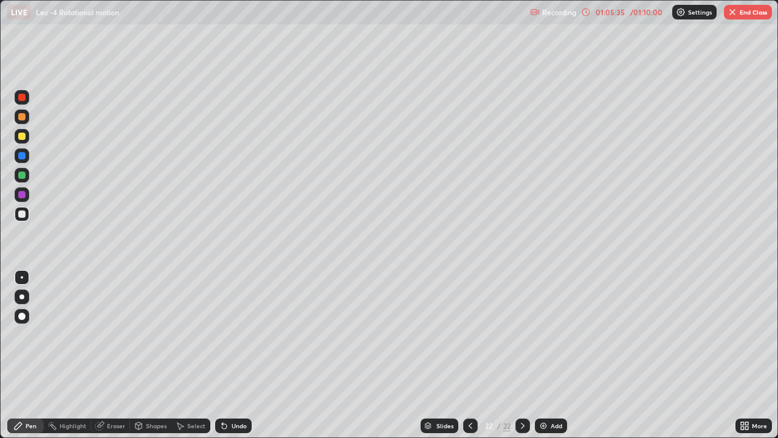
click at [110, 355] on div "Eraser" at bounding box center [116, 425] width 18 height 6
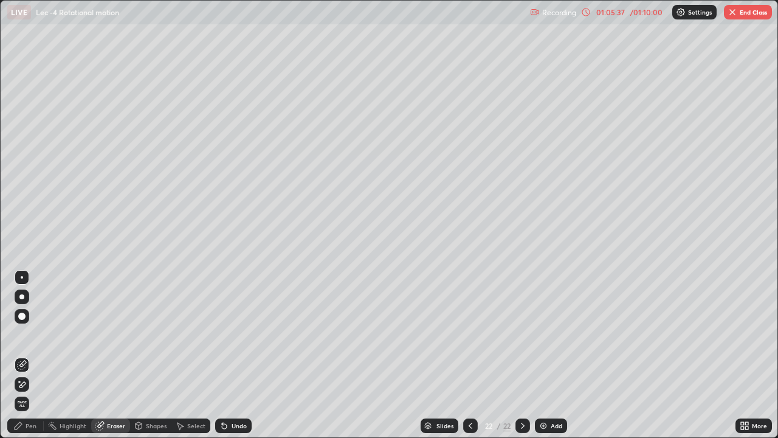
click at [26, 355] on div "Pen" at bounding box center [31, 425] width 11 height 6
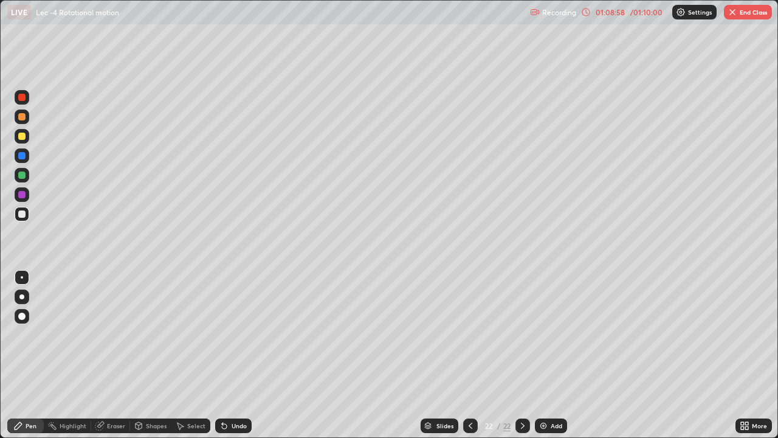
click at [552, 355] on div "Add" at bounding box center [557, 425] width 12 height 6
click at [20, 174] on div at bounding box center [21, 174] width 7 height 7
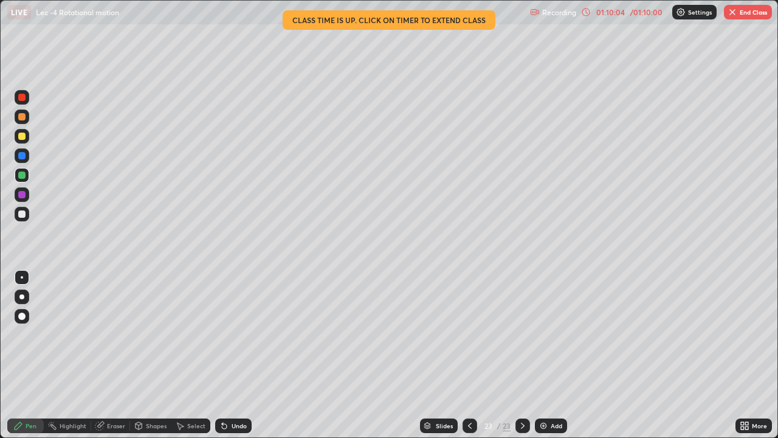
click at [237, 355] on div "Undo" at bounding box center [239, 425] width 15 height 6
click at [235, 355] on div "Undo" at bounding box center [239, 425] width 15 height 6
click at [233, 355] on div "Undo" at bounding box center [239, 425] width 15 height 6
click at [739, 15] on button "End Class" at bounding box center [748, 12] width 48 height 15
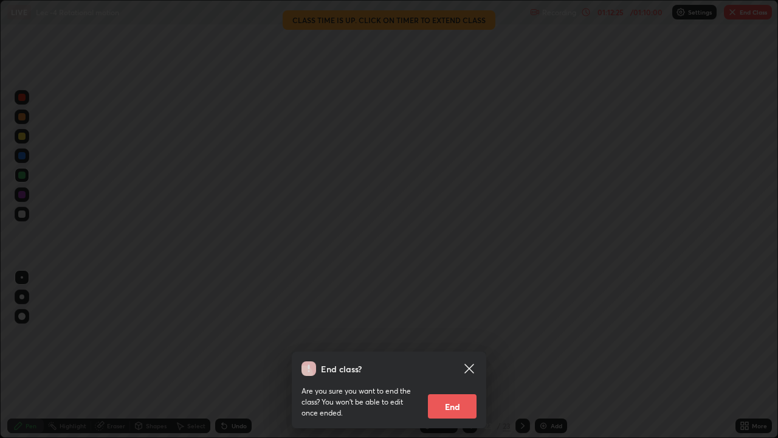
click at [460, 355] on button "End" at bounding box center [452, 406] width 49 height 24
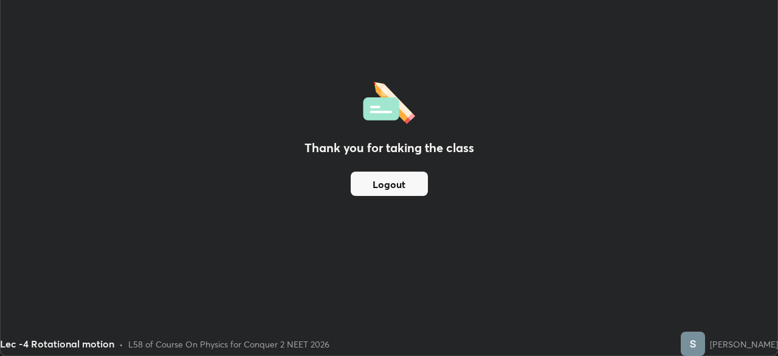
scroll to position [60419, 59997]
